Goal: Information Seeking & Learning: Compare options

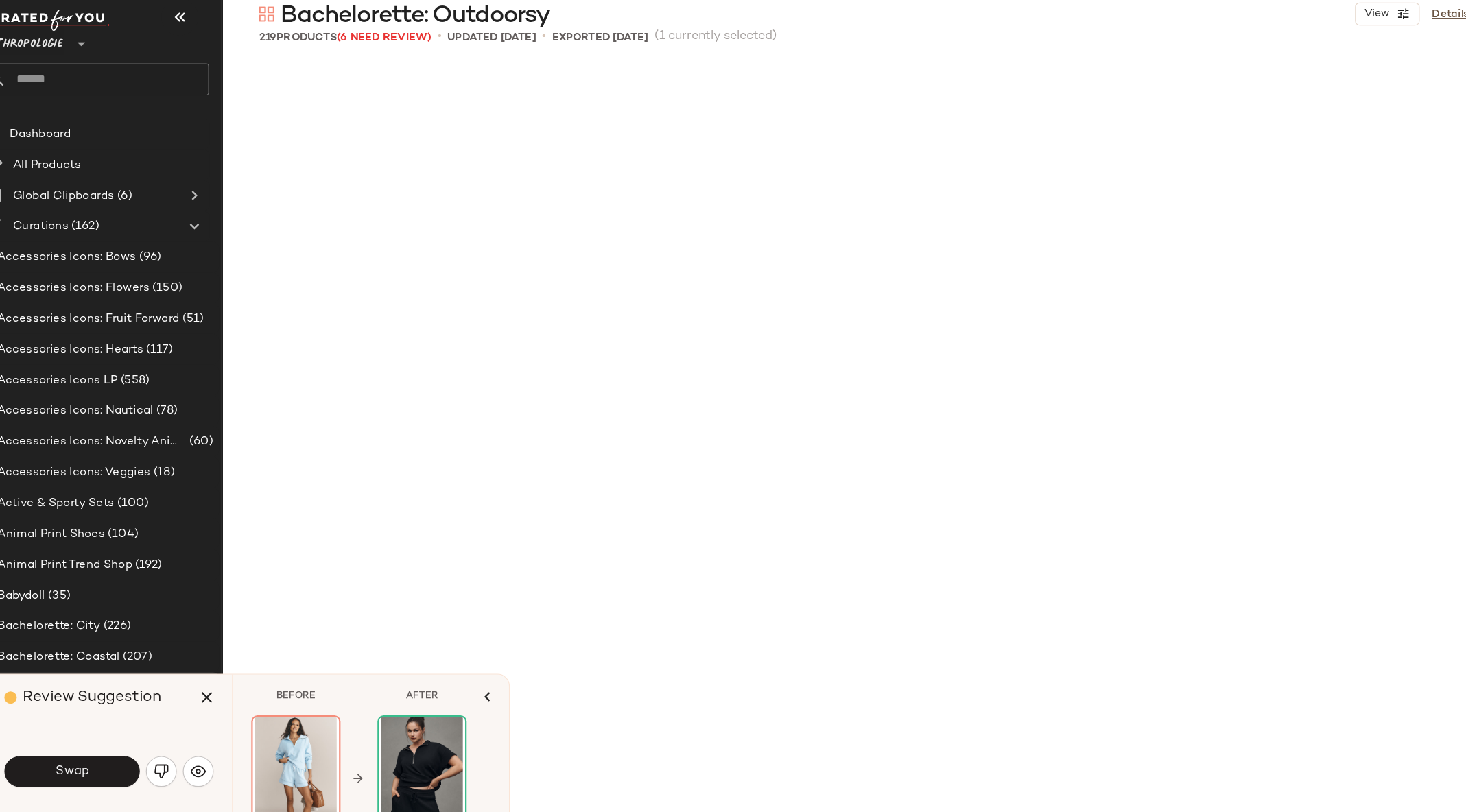
scroll to position [15056, 0]
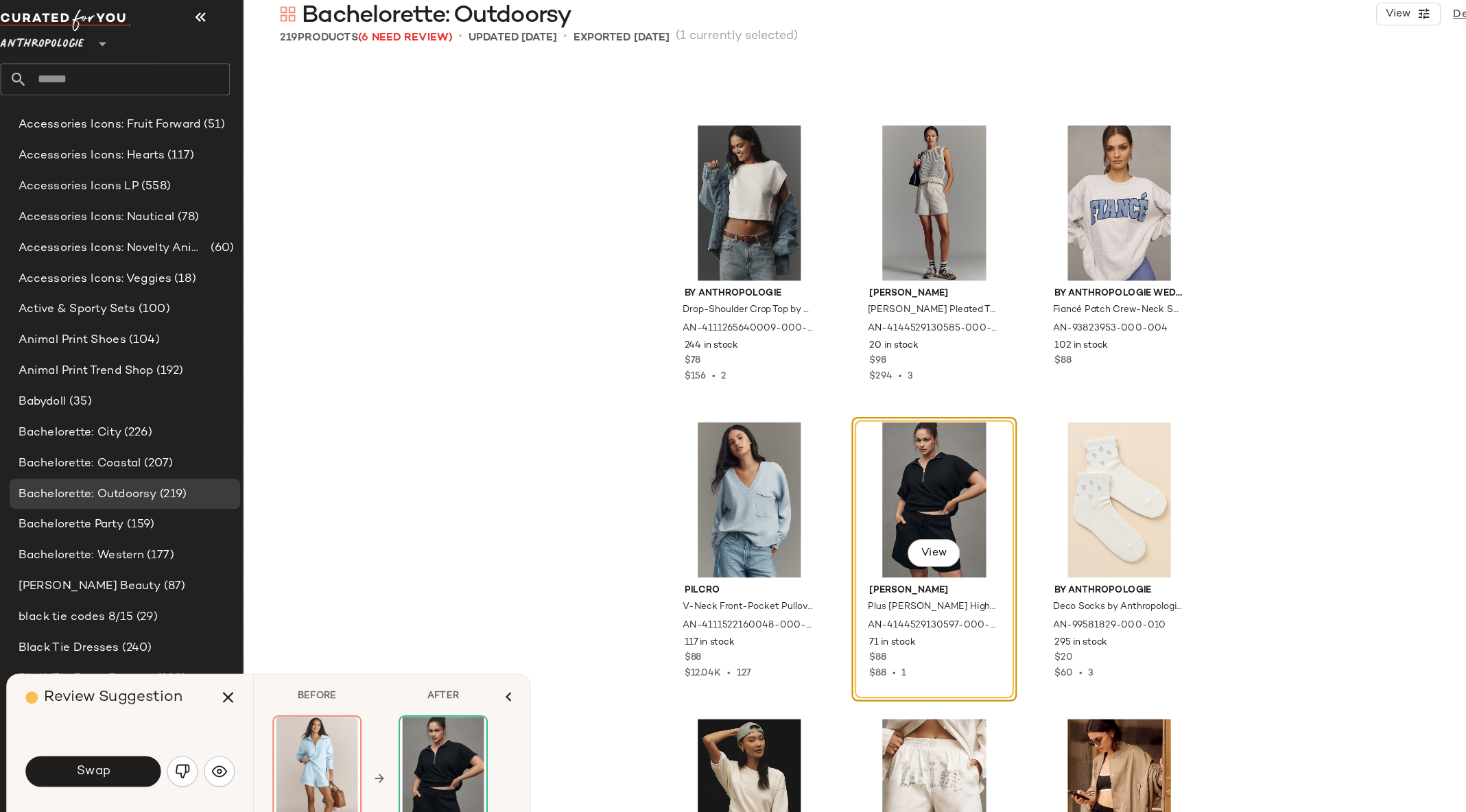
click at [69, 62] on span "Anthropologie" at bounding box center [54, 59] width 75 height 25
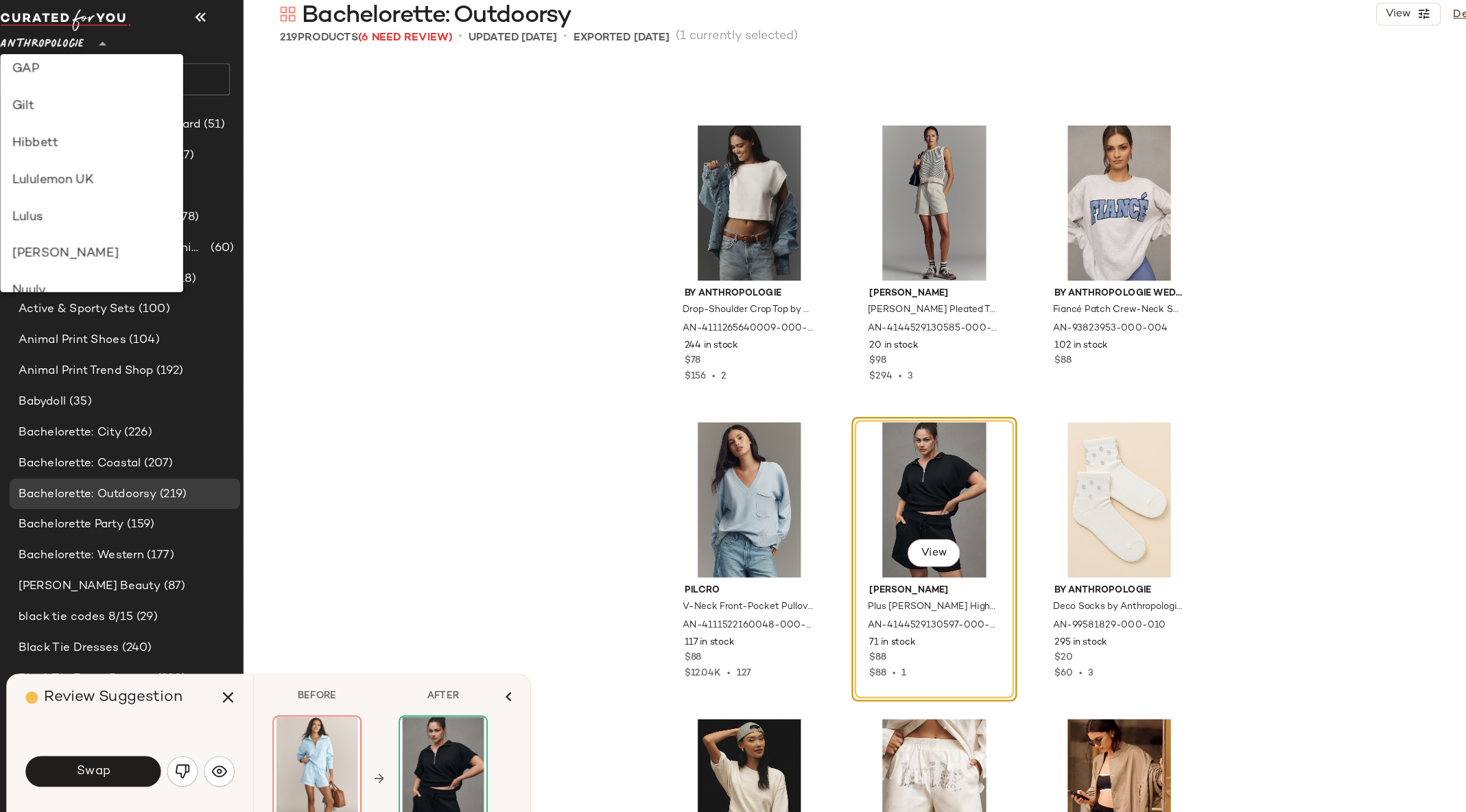
scroll to position [341, 0]
click at [62, 175] on div "Lululemon UK" at bounding box center [98, 180] width 141 height 17
type input "**"
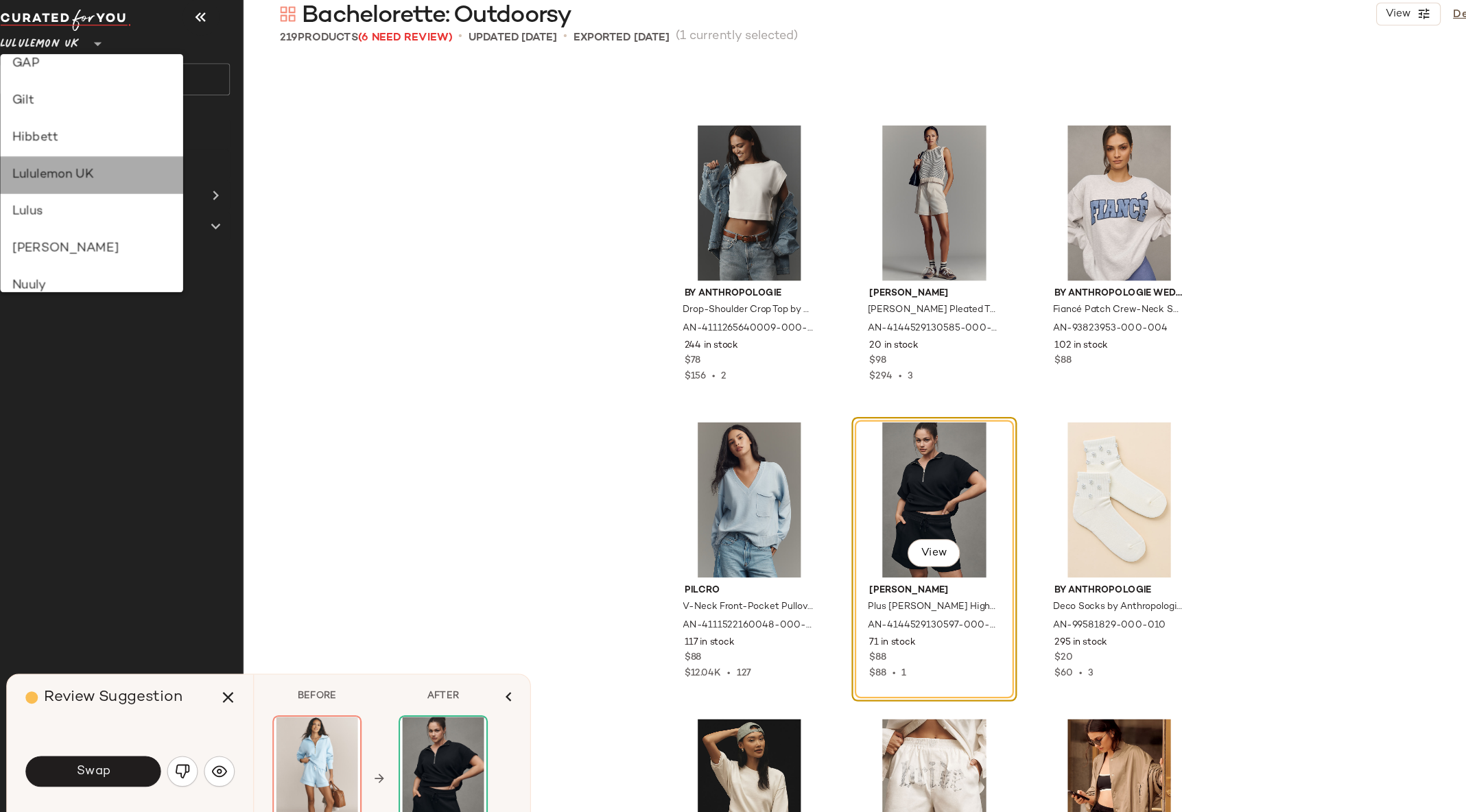
scroll to position [0, 0]
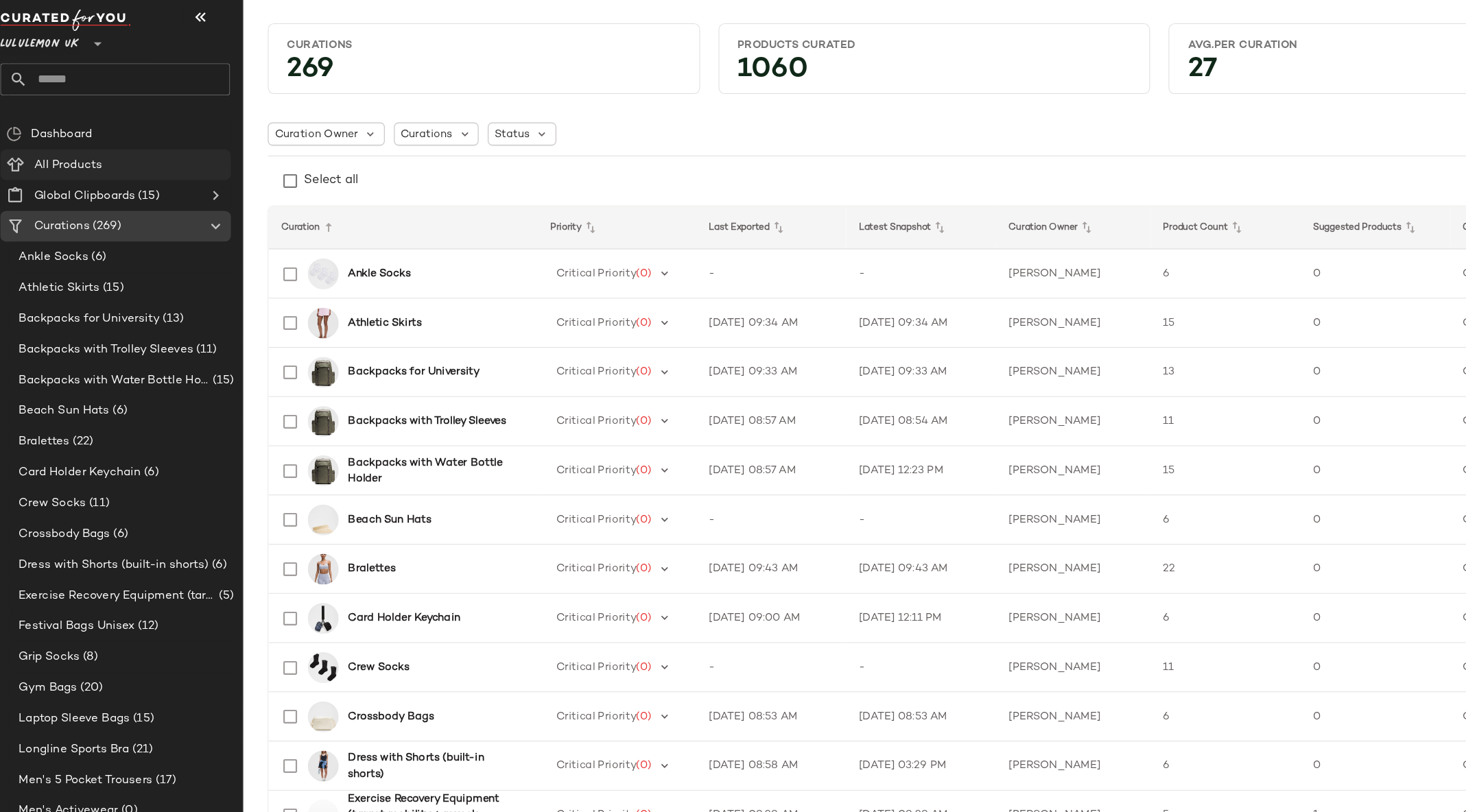
click at [87, 167] on span "All Products" at bounding box center [77, 170] width 61 height 16
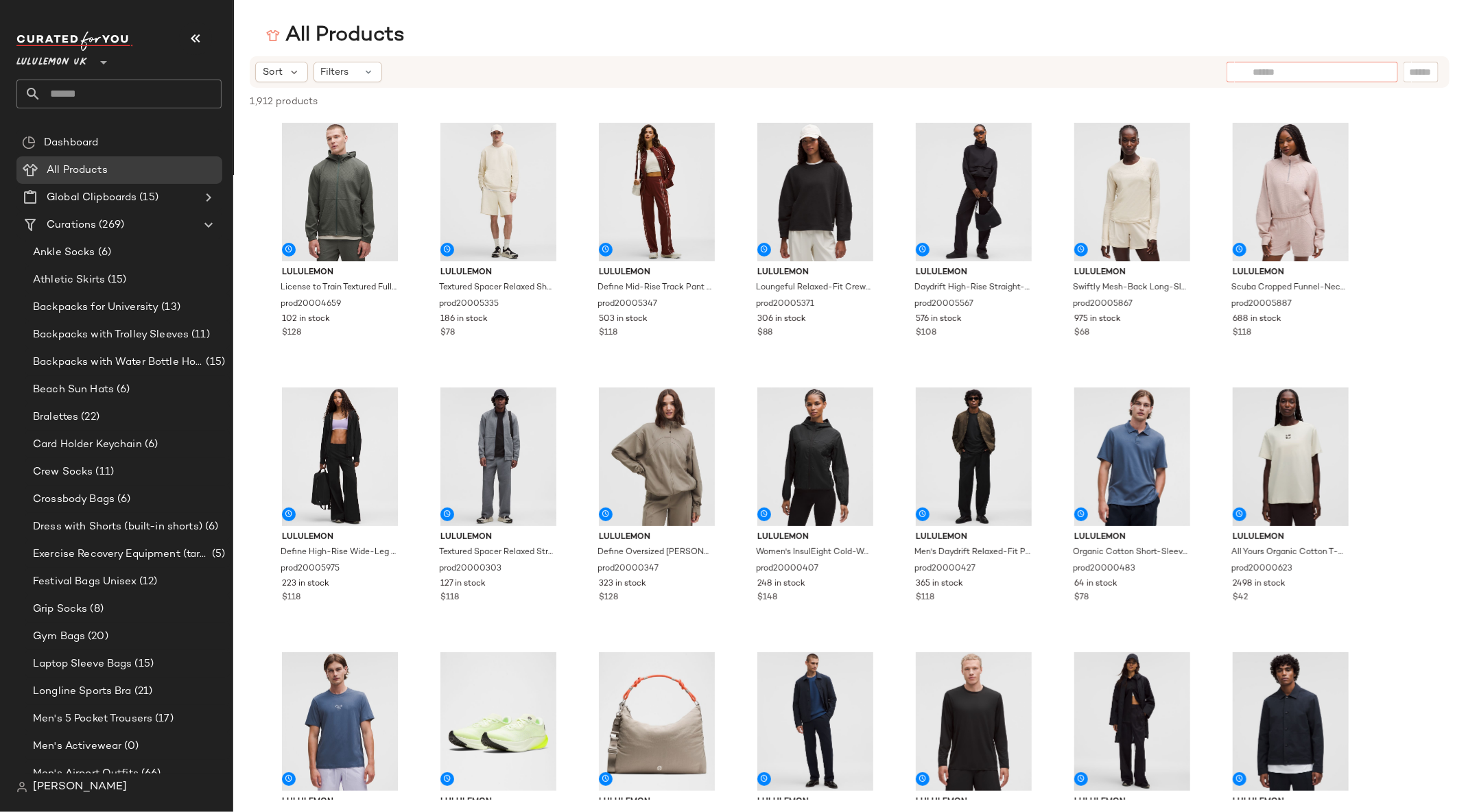
click at [1367, 79] on input "text" at bounding box center [1312, 72] width 120 height 14
type input "********"
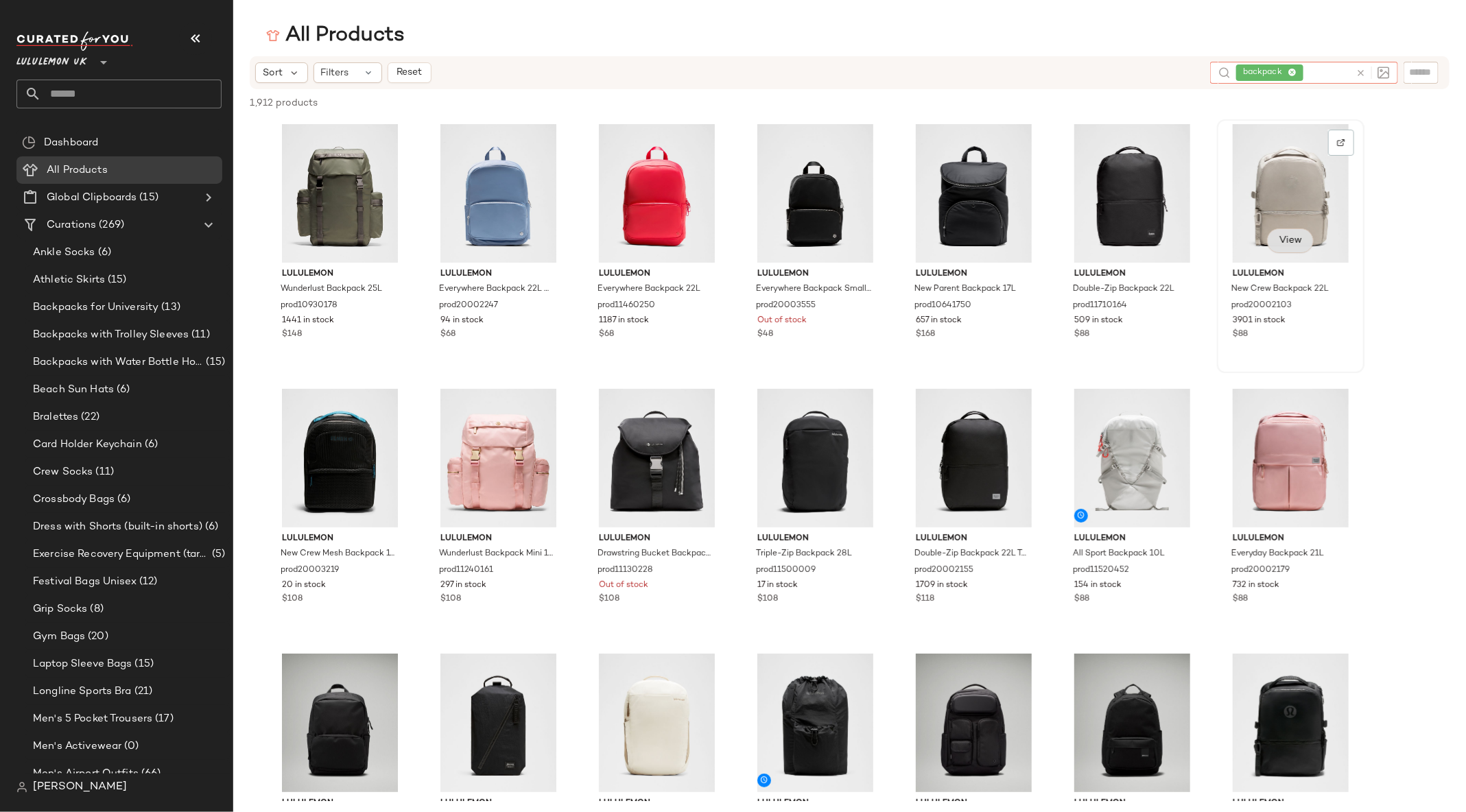
click at [1284, 239] on span "View" at bounding box center [1291, 241] width 23 height 11
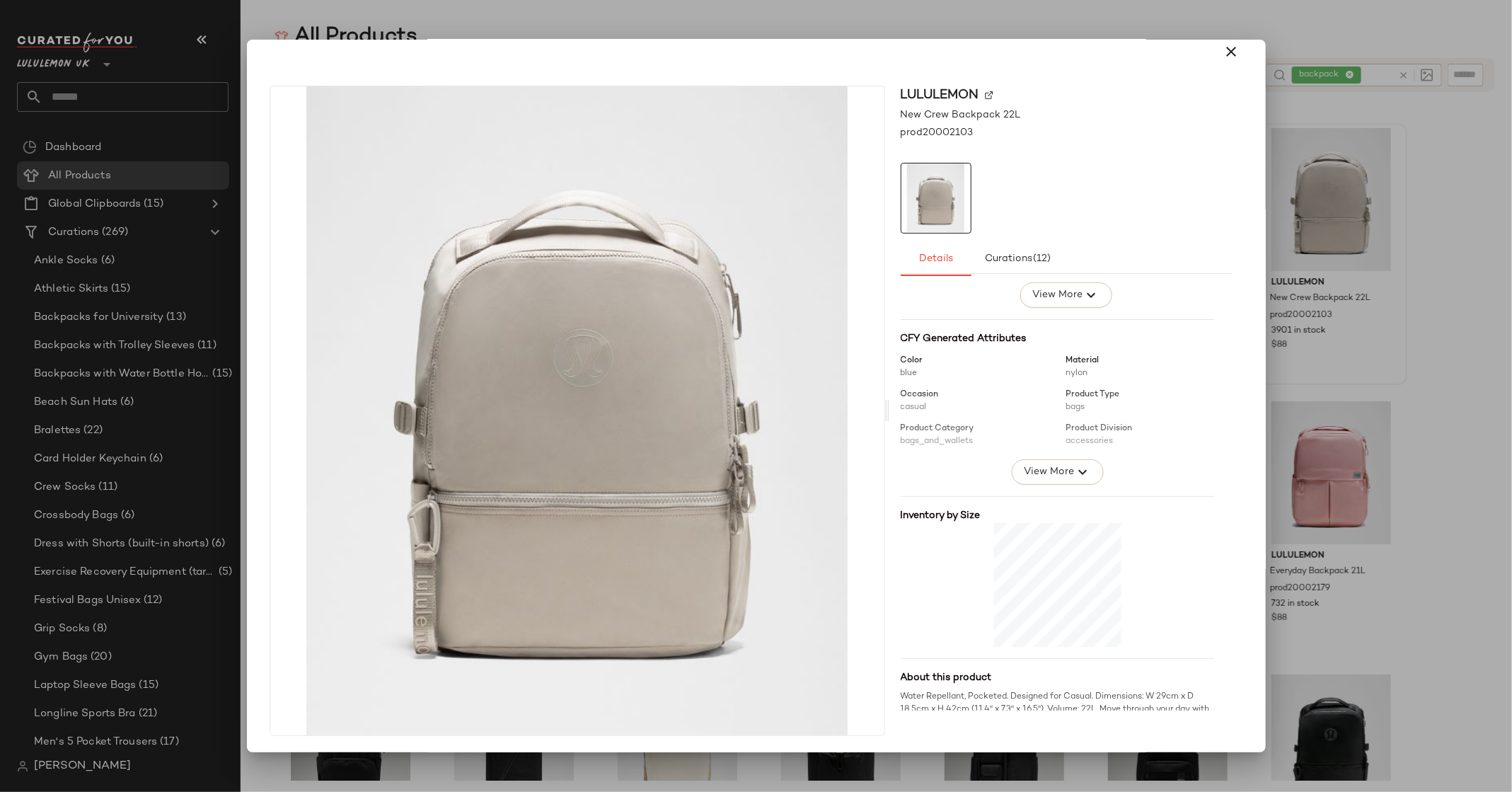
scroll to position [156, 0]
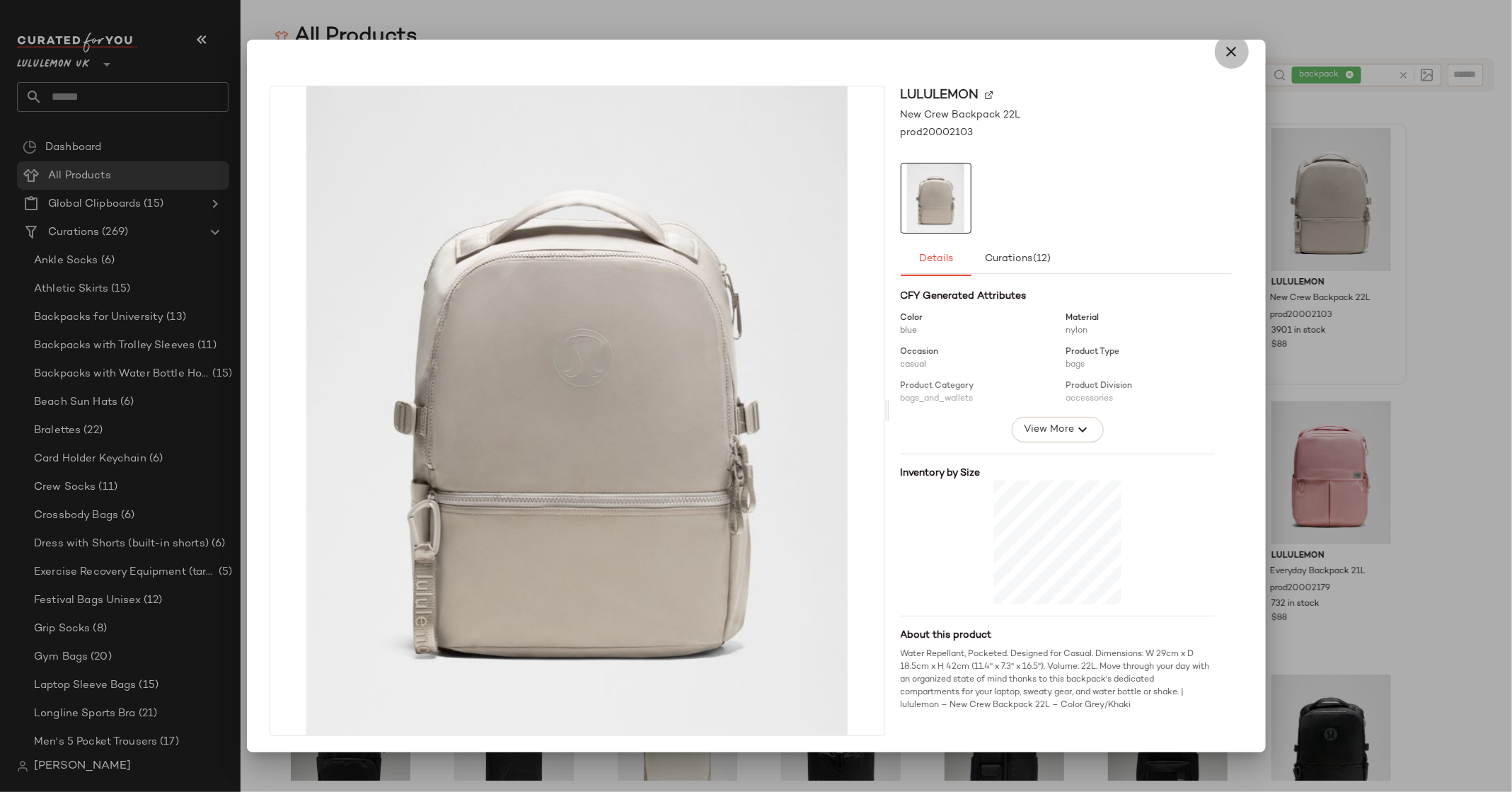
click at [1226, 49] on icon "button" at bounding box center [1232, 52] width 17 height 17
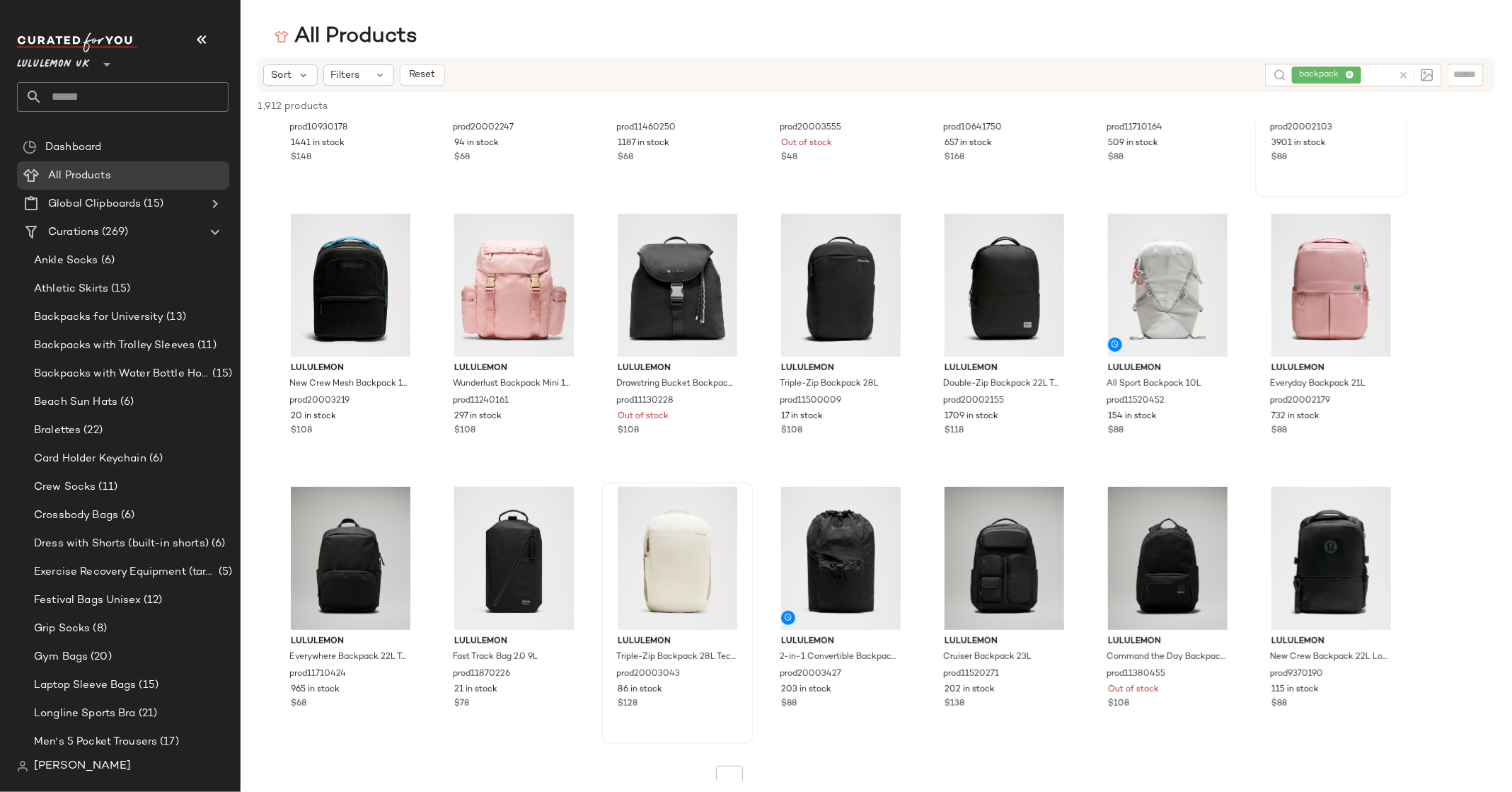
scroll to position [280, 0]
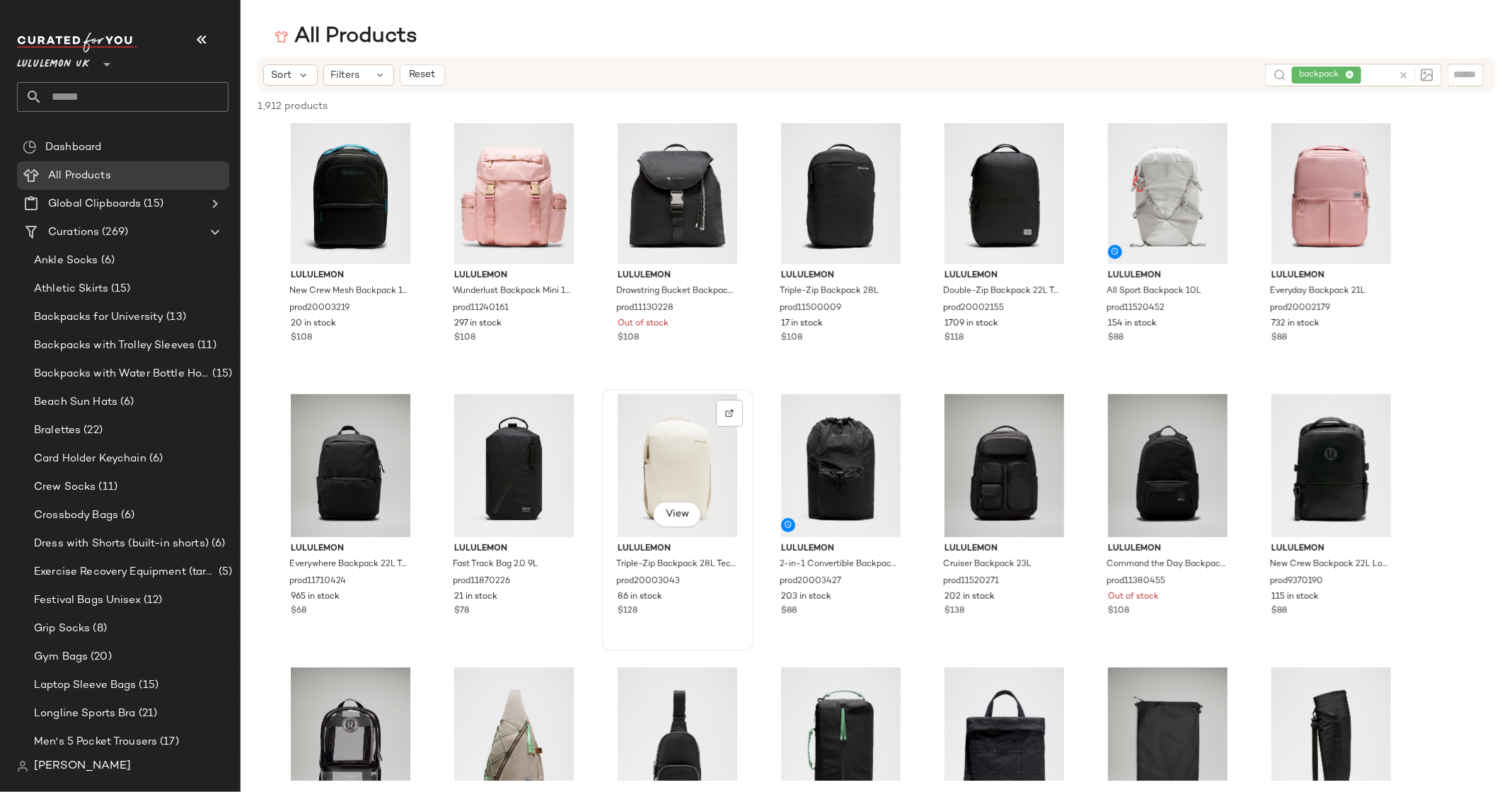
click at [686, 489] on div "View" at bounding box center [677, 465] width 142 height 143
click at [682, 570] on span "Triple-Zip Backpack 28L Tech Canvas" at bounding box center [663, 571] width 93 height 25
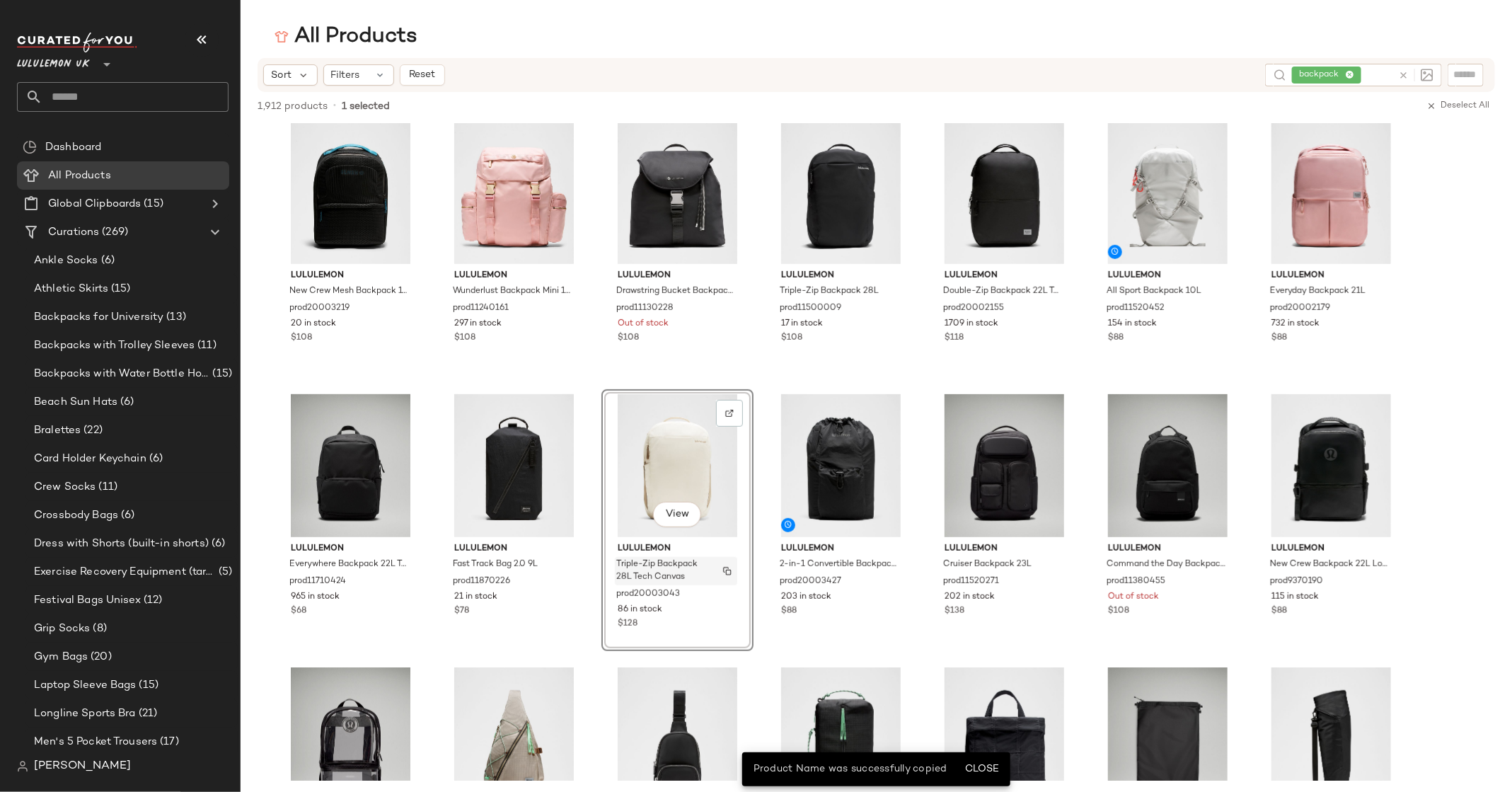
click at [682, 570] on span "Triple-Zip Backpack 28L Tech Canvas" at bounding box center [663, 571] width 93 height 25
click at [680, 509] on span "View" at bounding box center [677, 514] width 24 height 11
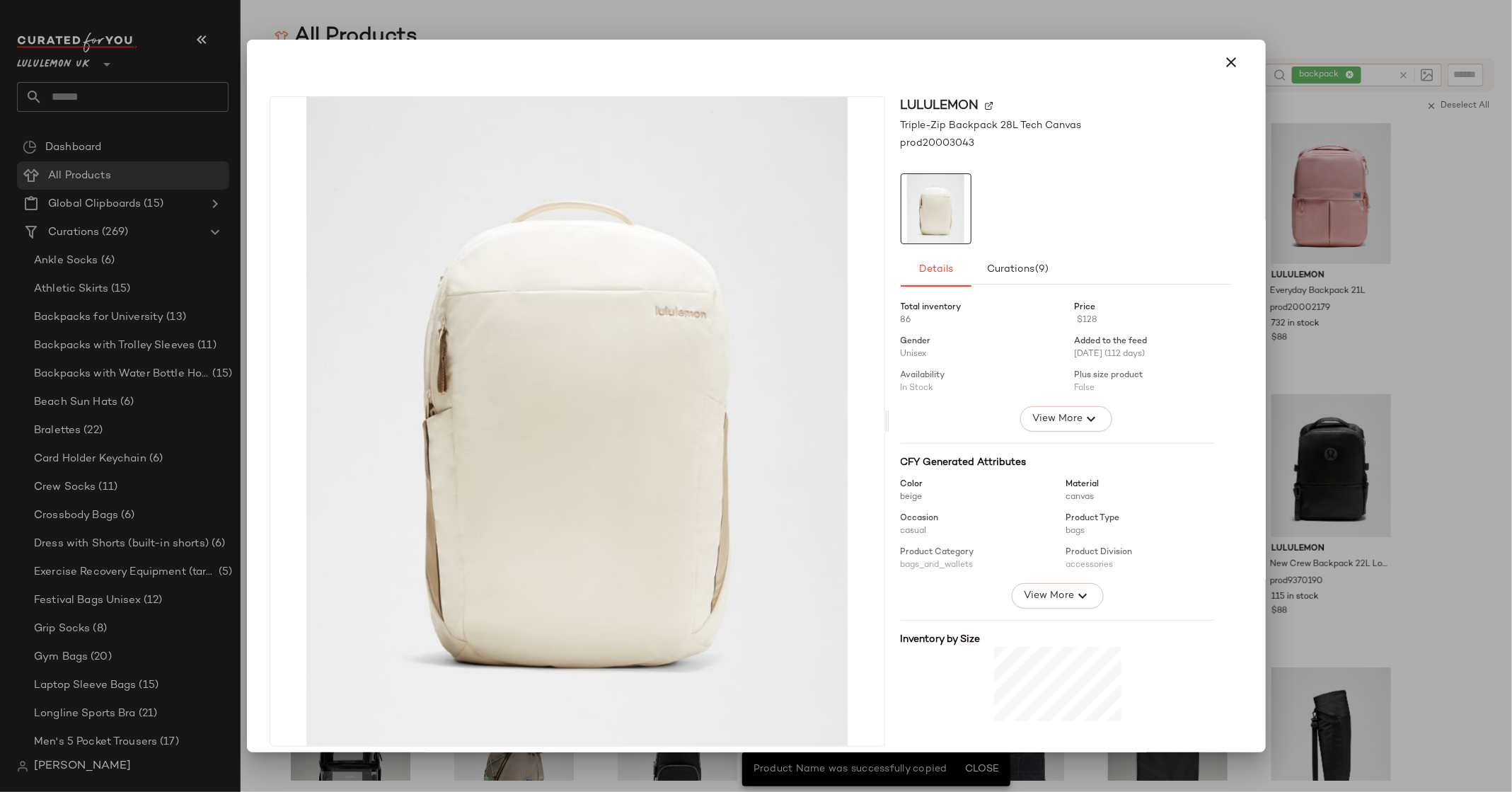
scroll to position [168, 0]
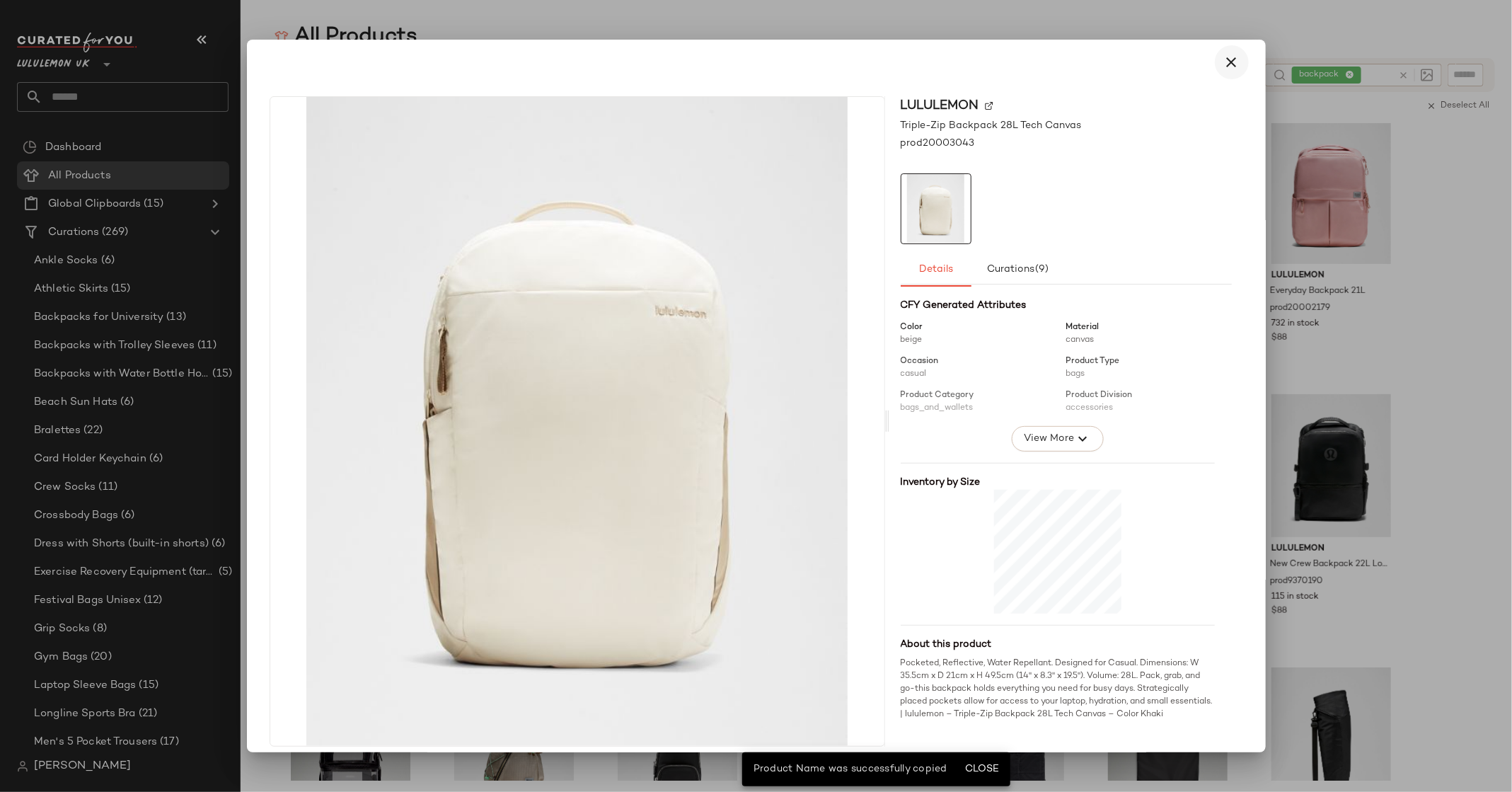
click at [1223, 64] on icon "button" at bounding box center [1232, 62] width 17 height 17
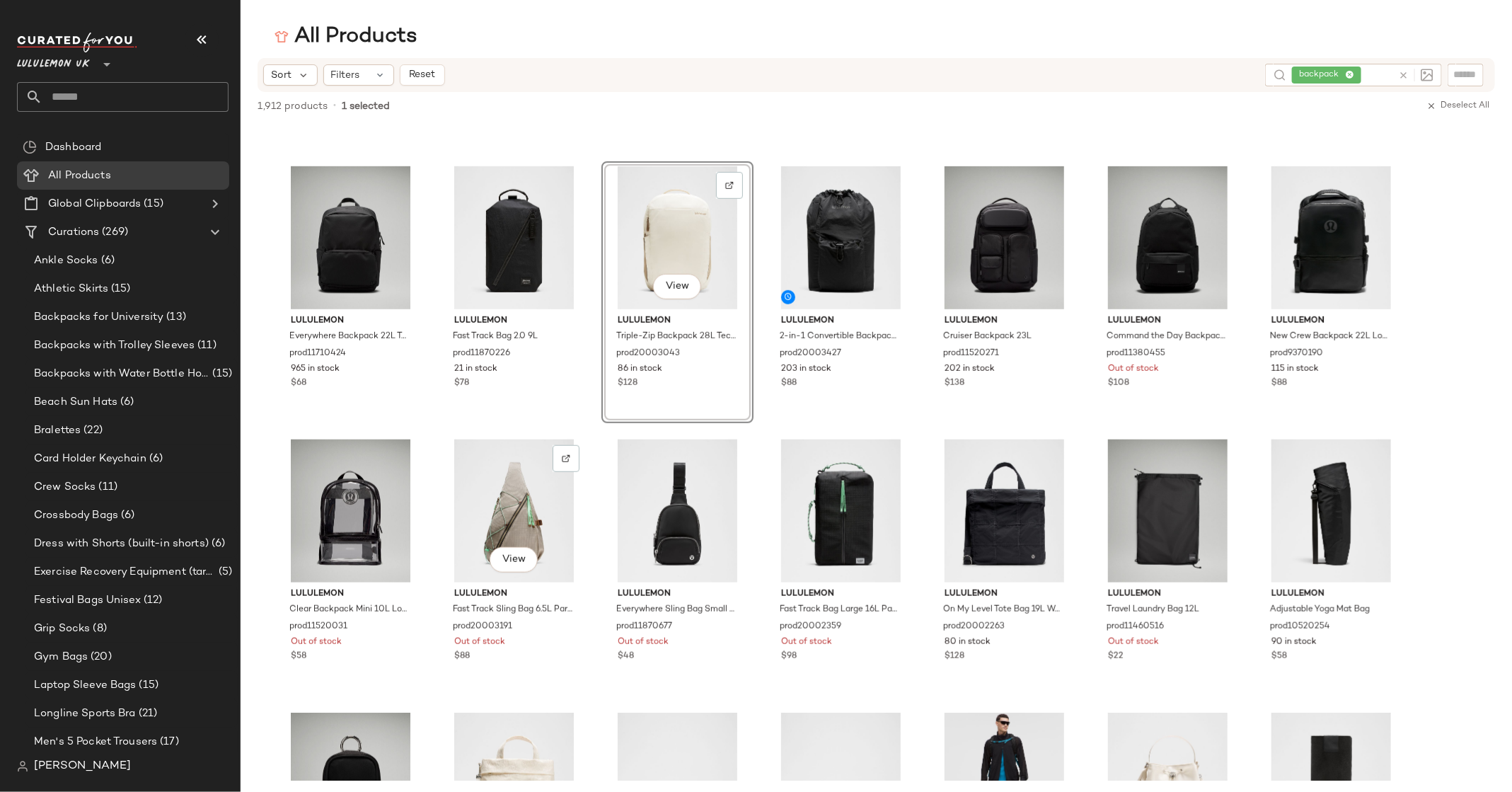
scroll to position [511, 0]
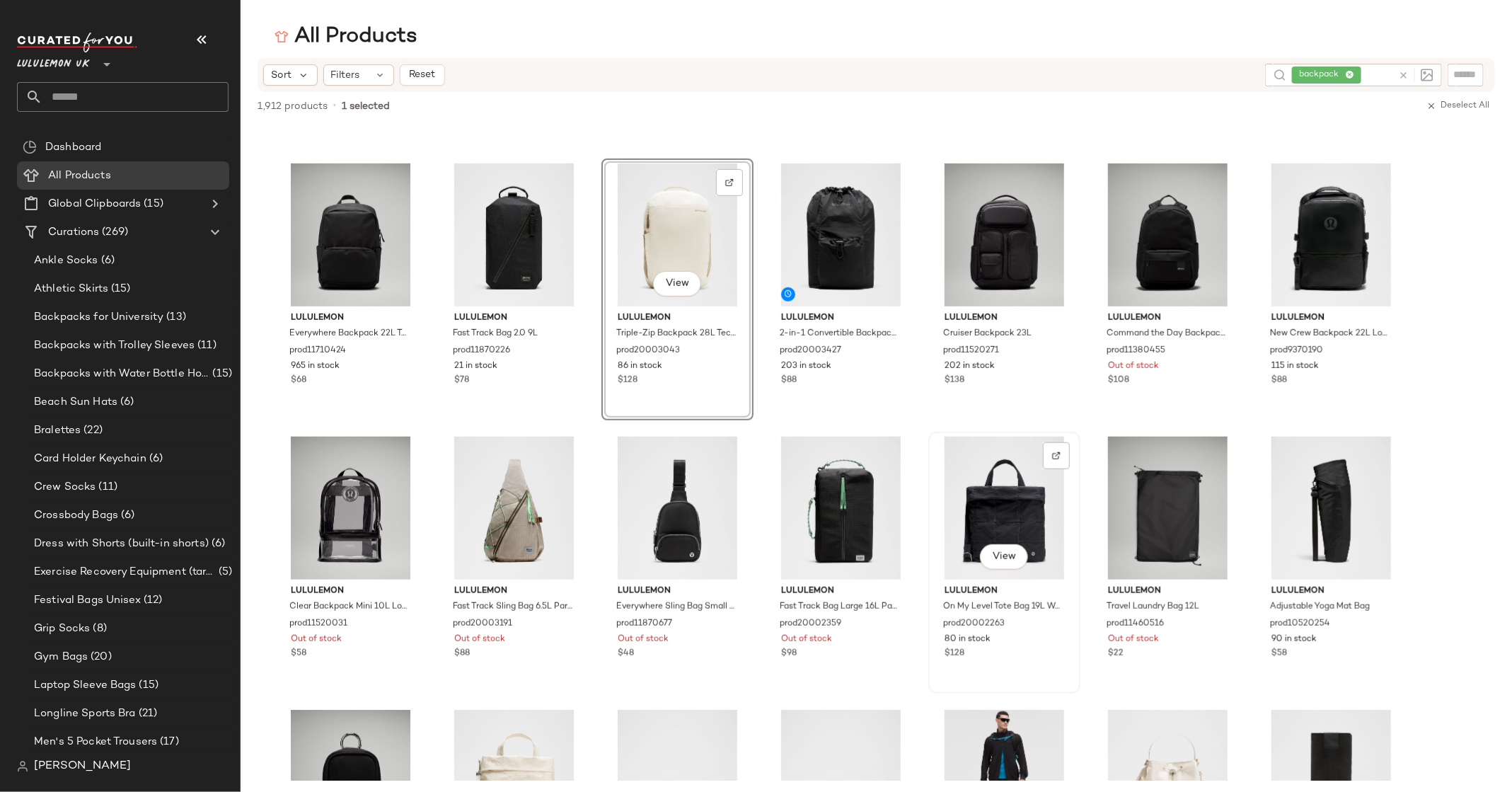
click at [1022, 495] on div "View" at bounding box center [1004, 508] width 142 height 143
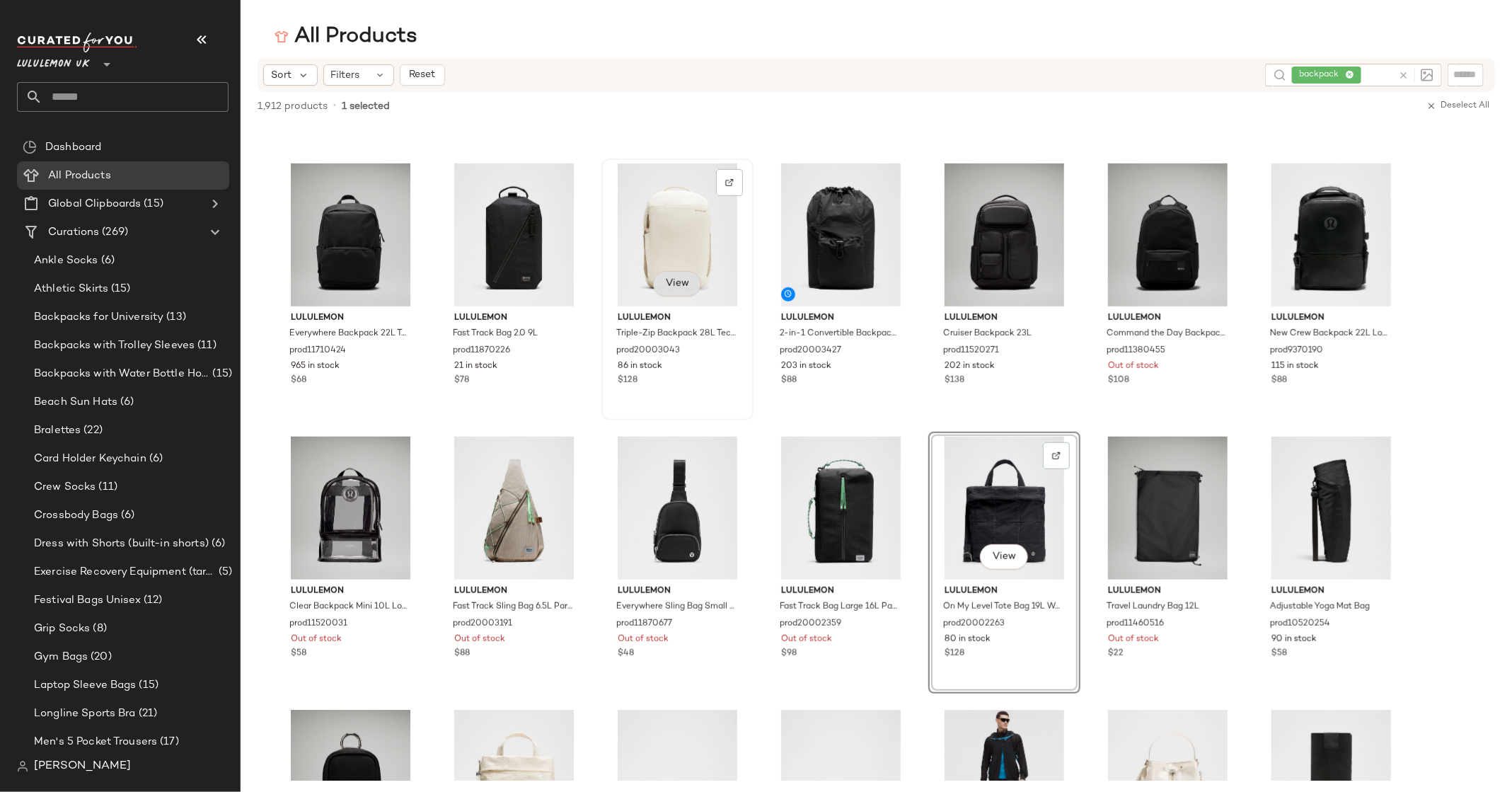
click at [693, 283] on button "View" at bounding box center [677, 283] width 48 height 25
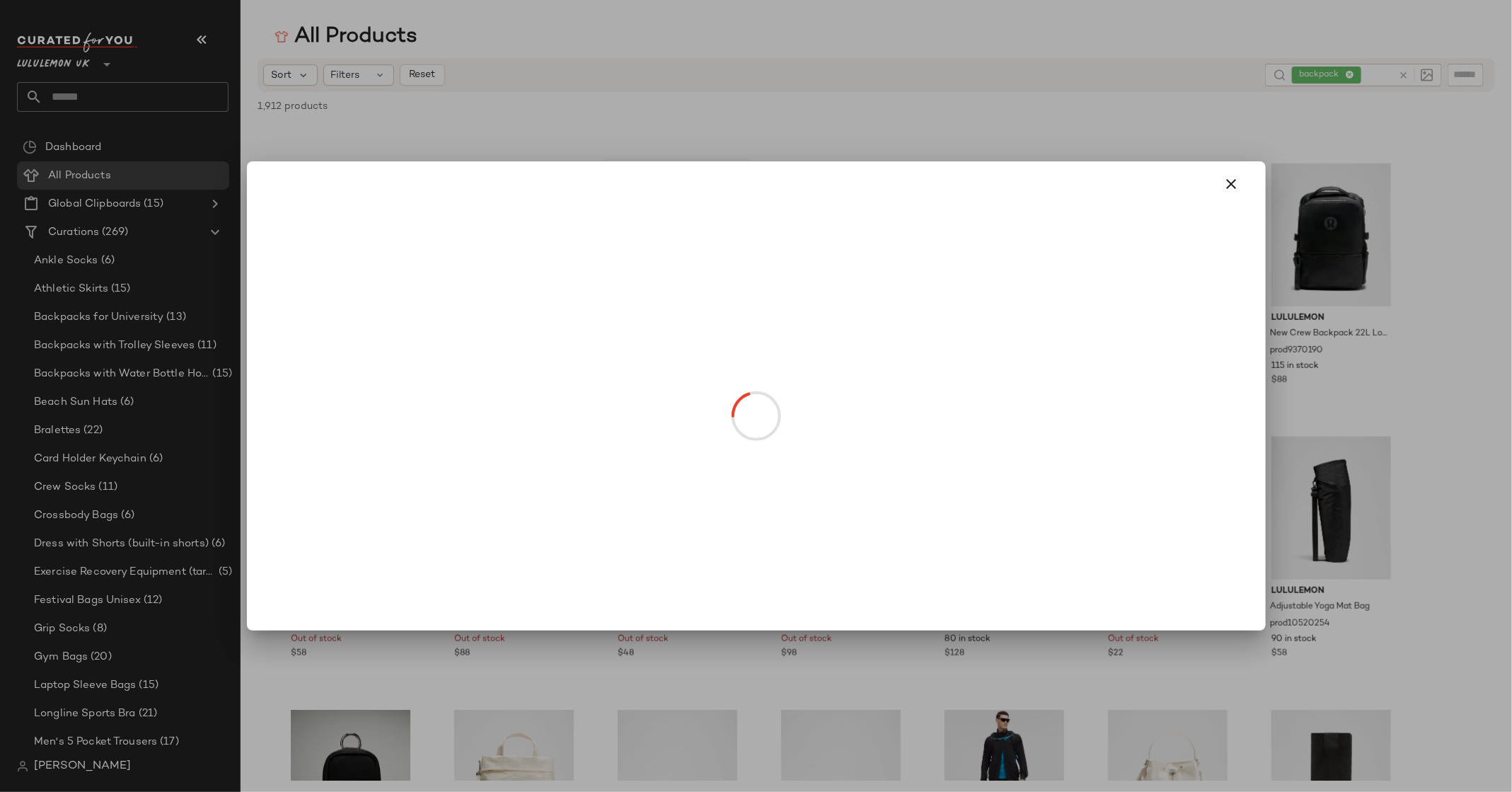
click at [693, 283] on div at bounding box center [756, 396] width 1512 height 792
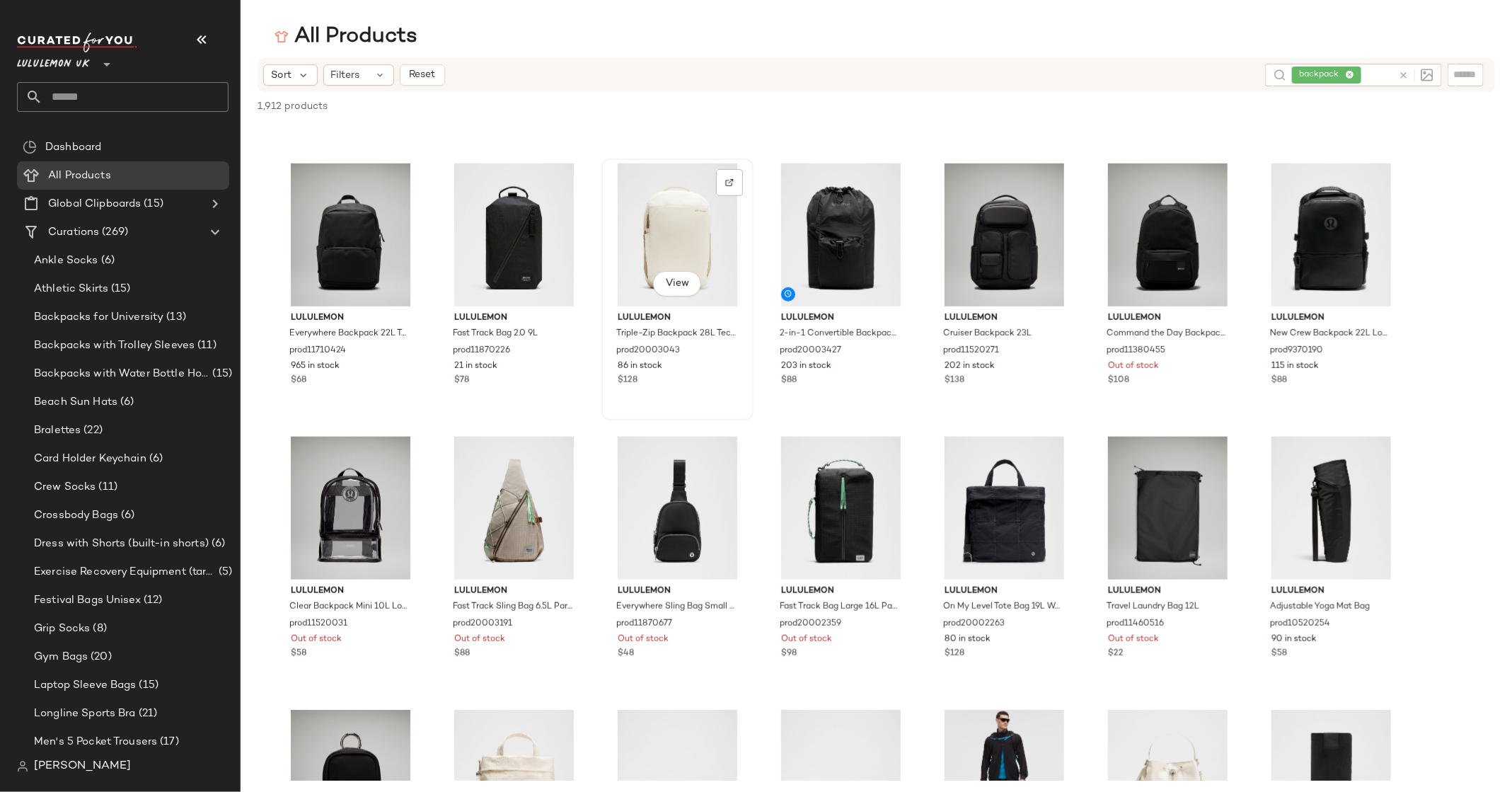
click at [705, 203] on div "View" at bounding box center [677, 235] width 142 height 143
click at [680, 282] on span "View" at bounding box center [677, 283] width 24 height 11
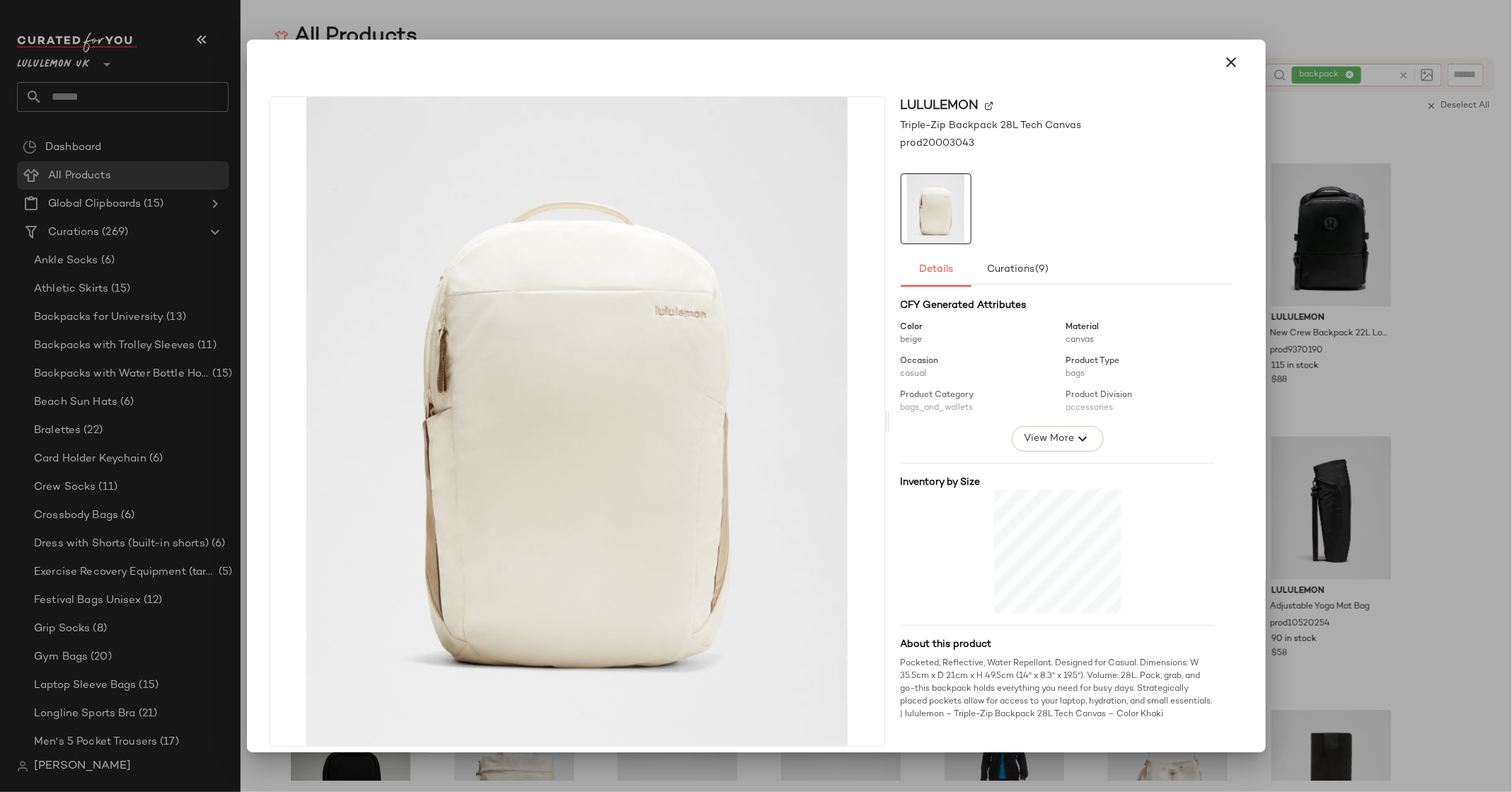
scroll to position [10, 0]
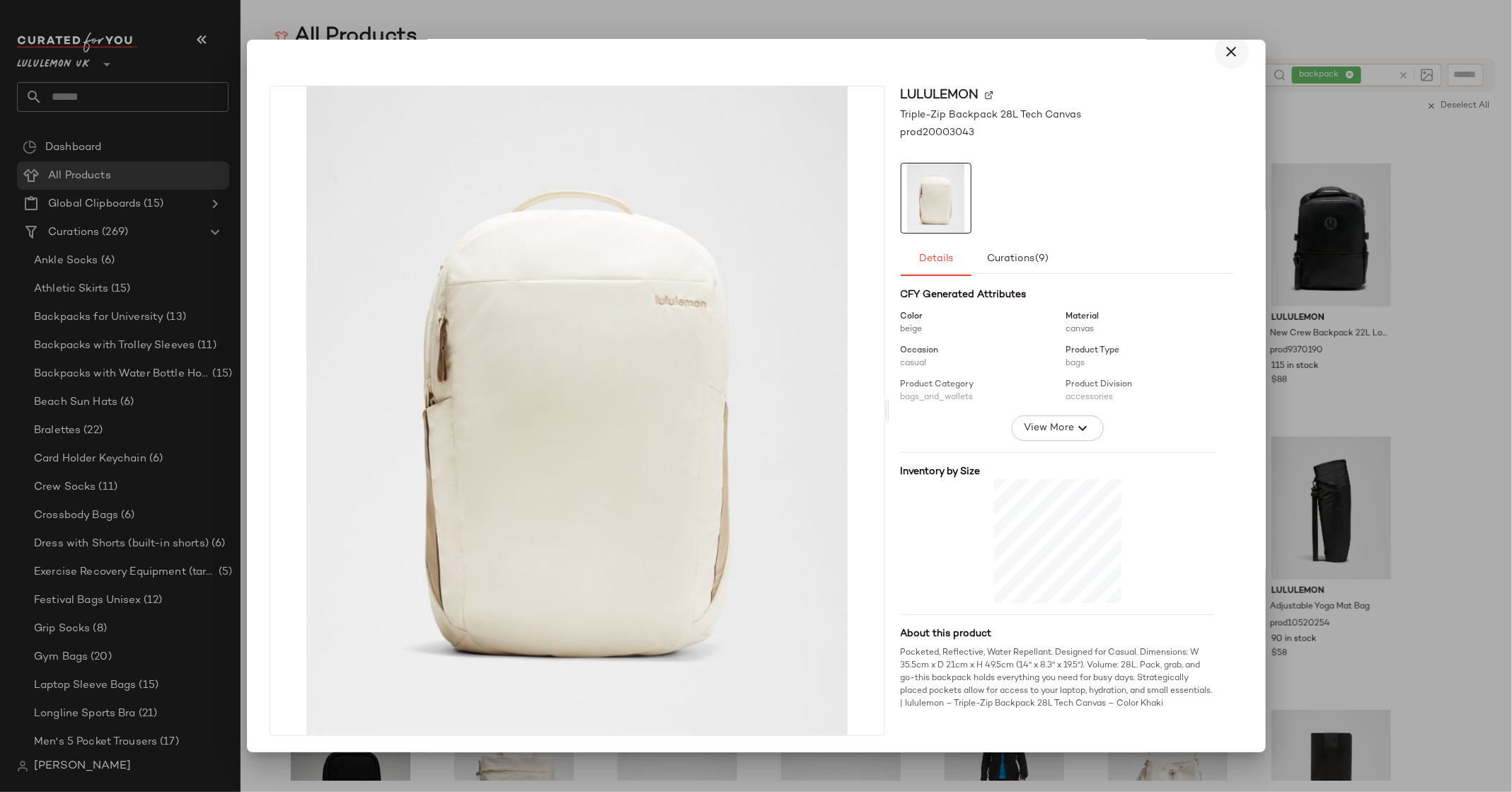
click at [1223, 49] on icon "button" at bounding box center [1232, 52] width 17 height 17
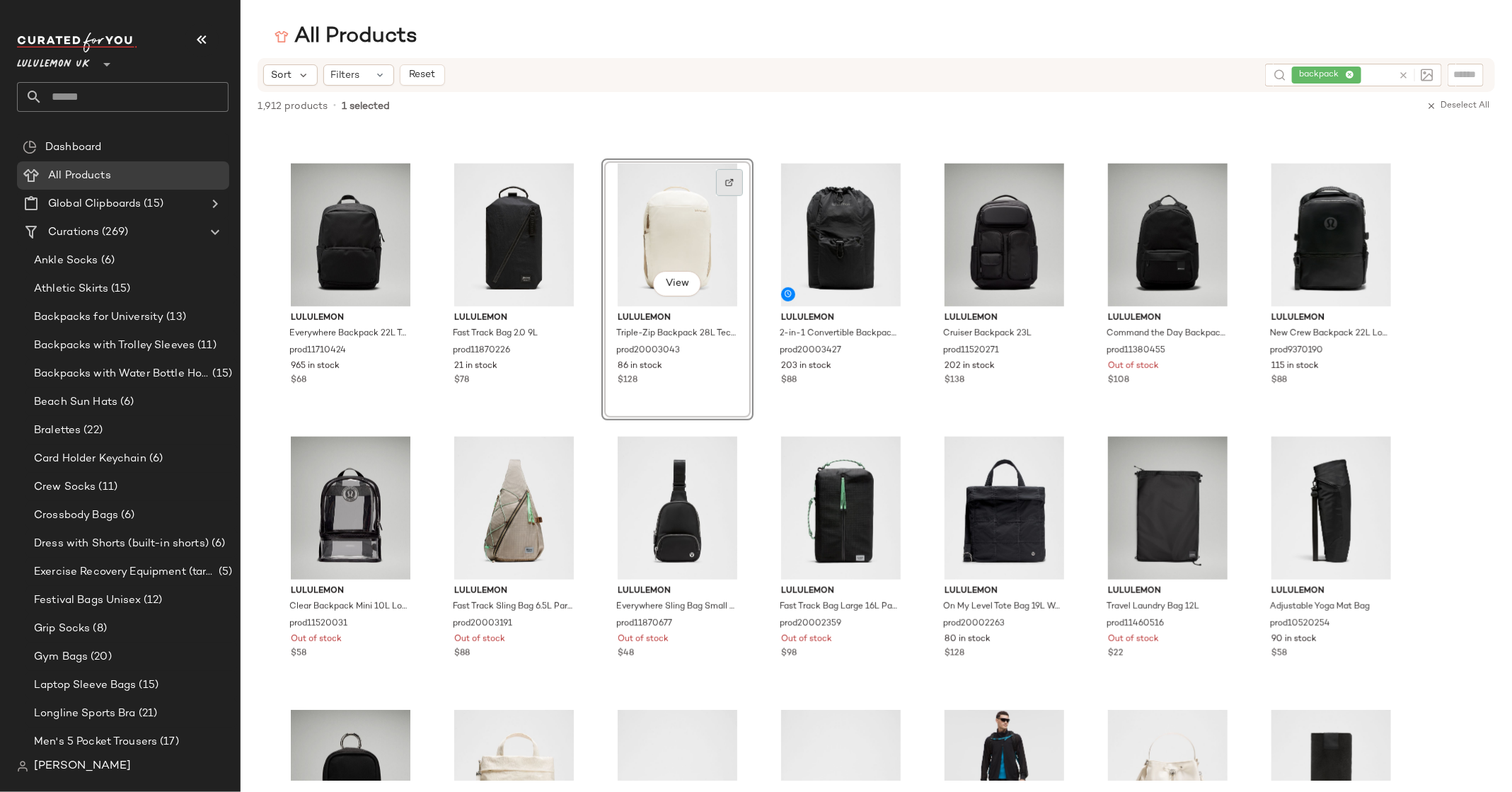
click at [728, 180] on img at bounding box center [729, 182] width 8 height 8
click at [669, 278] on span "View" at bounding box center [677, 283] width 24 height 11
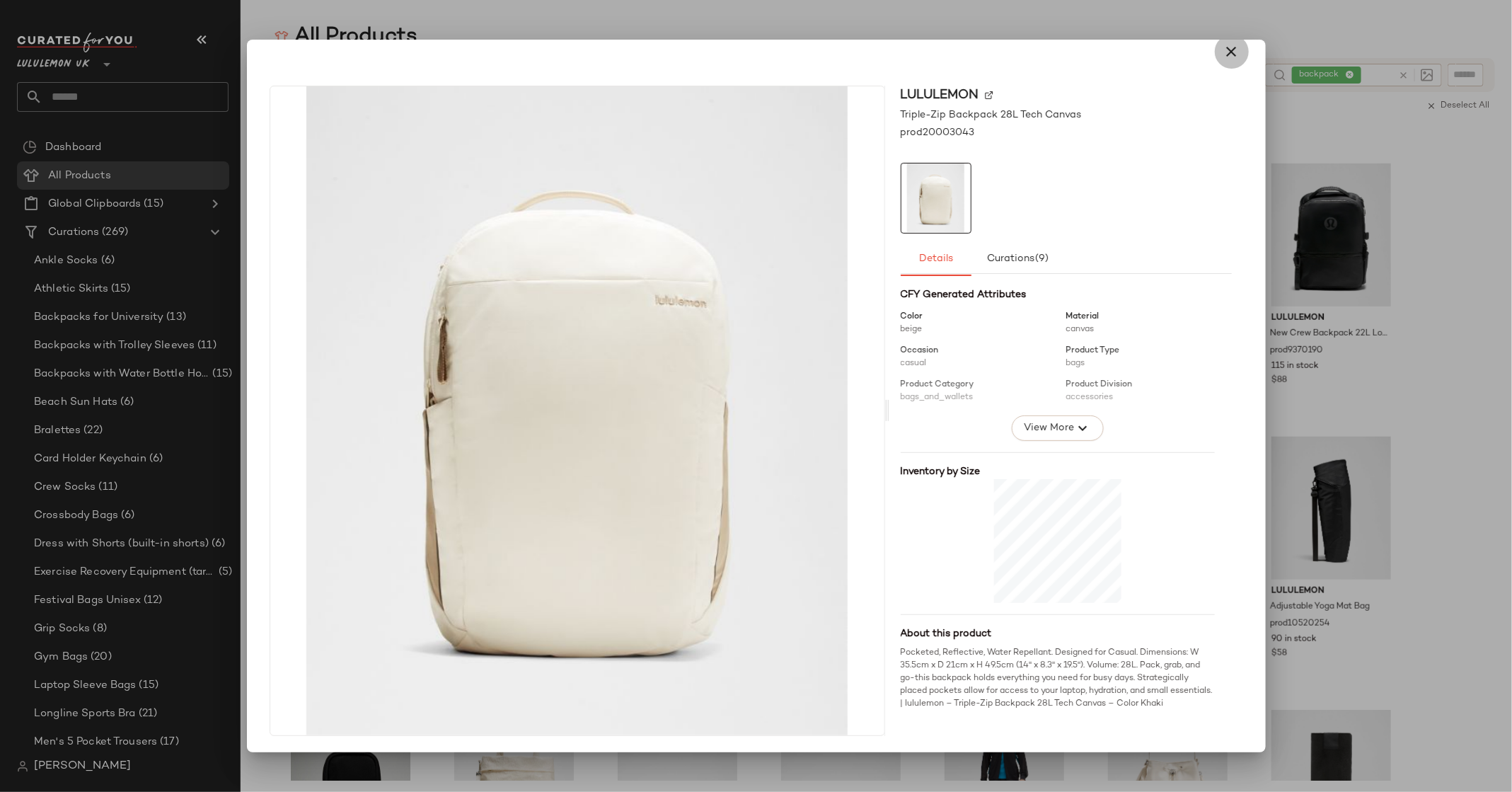
click at [1223, 53] on icon "button" at bounding box center [1232, 52] width 17 height 17
